Goal: Navigation & Orientation: Find specific page/section

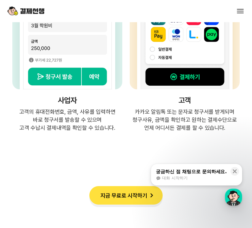
scroll to position [1729, 0]
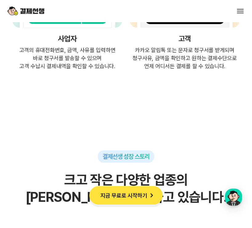
click at [75, 63] on p "고객의 휴대전화번호, 금액, 사유를 입력하면 바로 청구서를 발송할 수 있으며 고객 수납시 결제내역을 확인할 수 있습니다." at bounding box center [67, 58] width 110 height 24
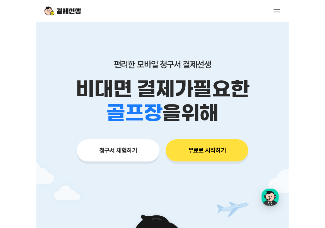
scroll to position [0, 0]
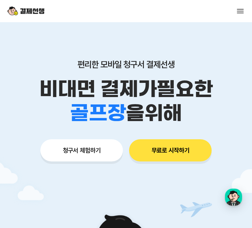
click at [240, 17] on div "서비스 소개 스토리 고객센터 매니저사이트 로그인 시작하기" at bounding box center [126, 11] width 252 height 22
click at [240, 10] on button at bounding box center [240, 11] width 9 height 9
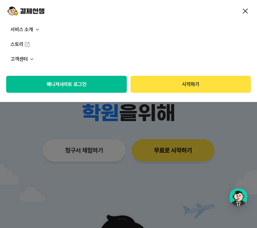
click at [83, 81] on button "매니저사이트 로그인" at bounding box center [66, 84] width 121 height 17
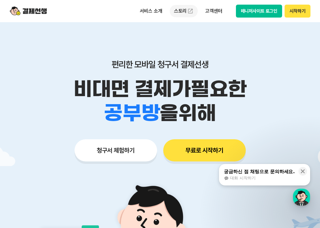
click at [182, 12] on link "스토리" at bounding box center [184, 11] width 28 height 12
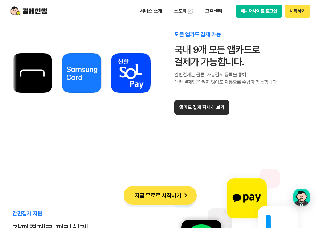
scroll to position [3558, 0]
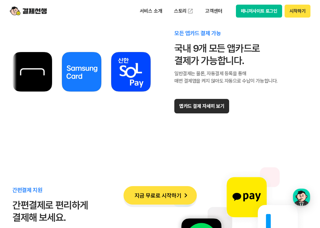
click at [189, 109] on button "앱카드 결제 자세히 보기" at bounding box center [202, 106] width 55 height 14
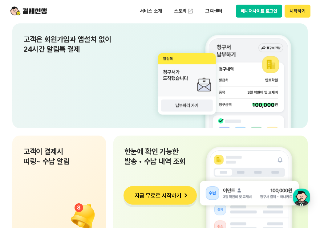
scroll to position [4248, 0]
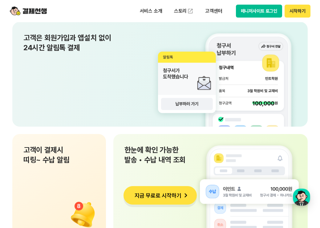
click at [201, 73] on div "고객은 회원가입과 앱설치 없이 24시간 알림톡 결제" at bounding box center [160, 74] width 296 height 105
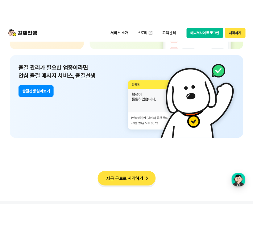
scroll to position [4387, 0]
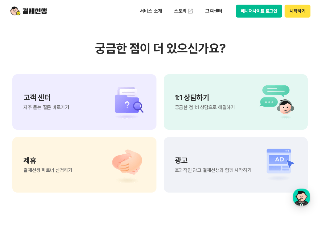
scroll to position [1403, 0]
